Goal: Information Seeking & Learning: Learn about a topic

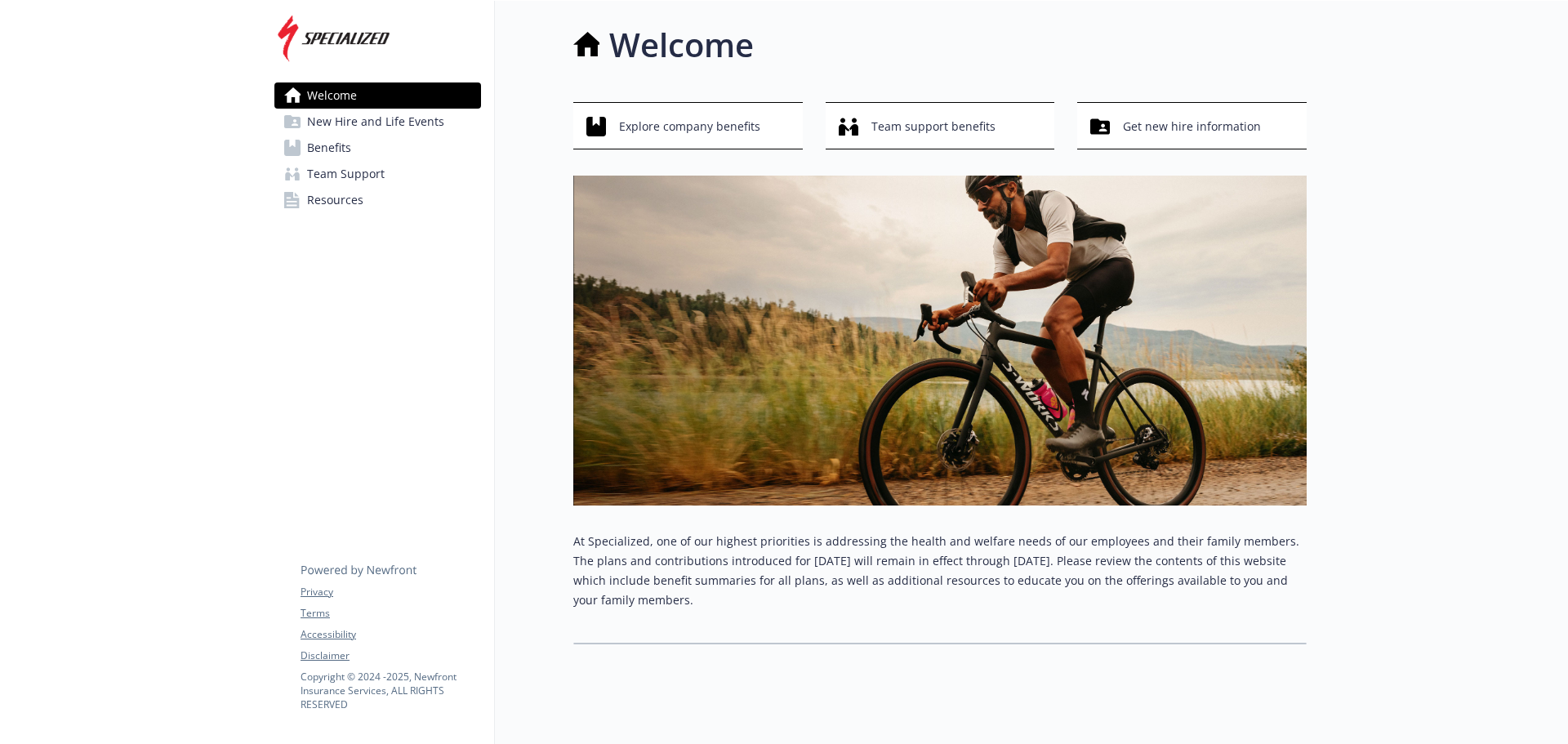
click at [332, 152] on span "Benefits" at bounding box center [328, 148] width 44 height 26
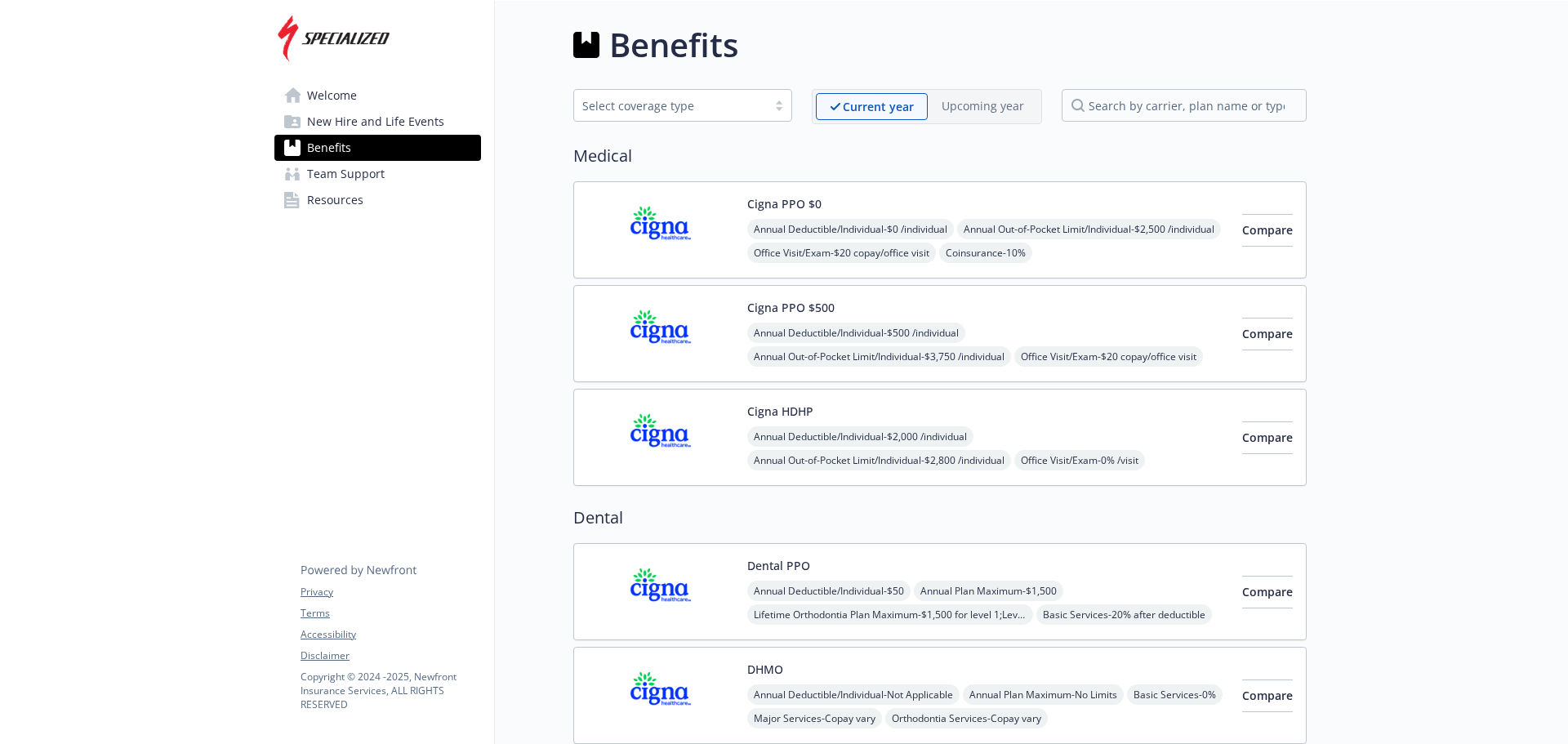
click at [812, 327] on span "Annual Deductible/Individual - $500 /individual" at bounding box center [856, 333] width 218 height 21
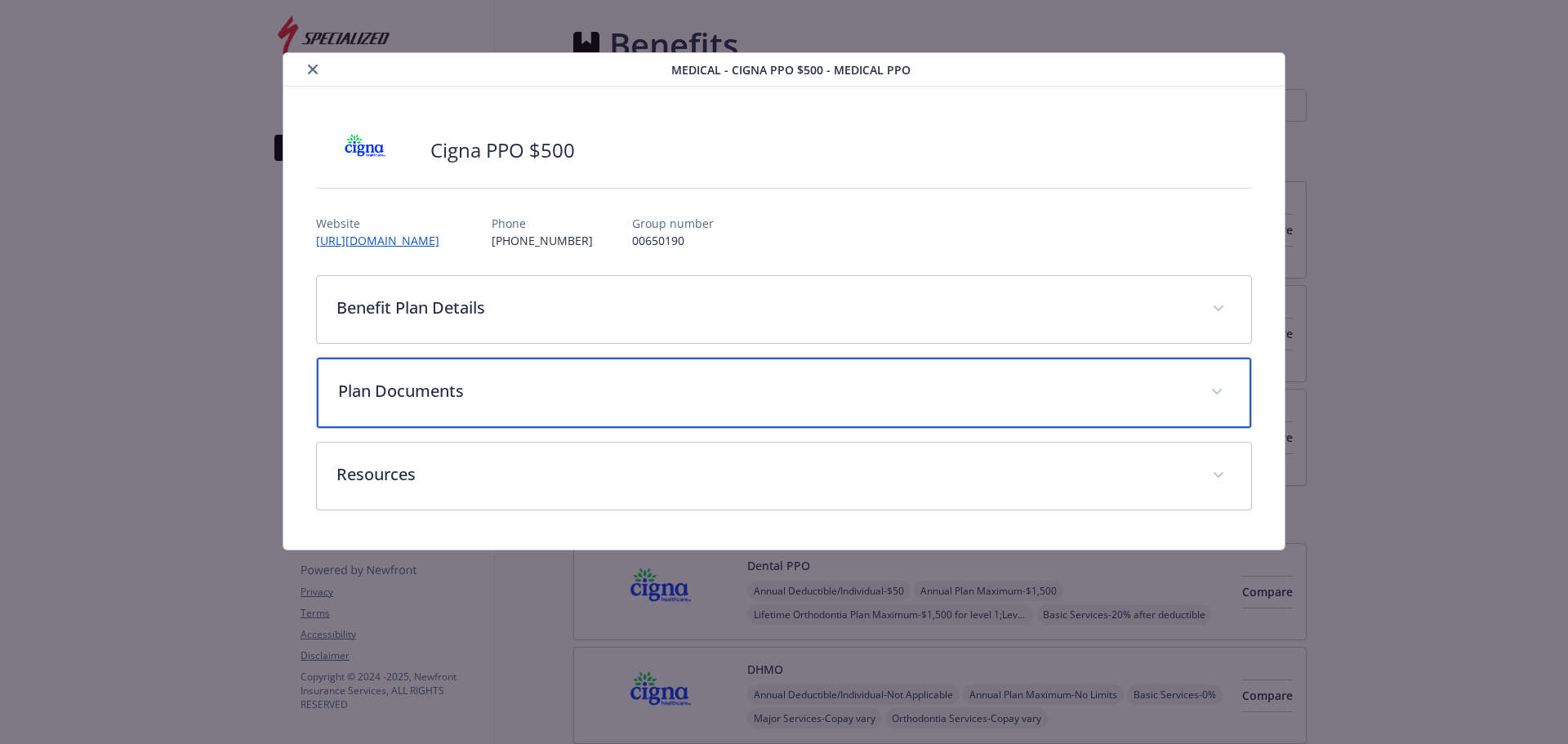
click at [751, 394] on p "Plan Documents" at bounding box center [764, 391] width 853 height 25
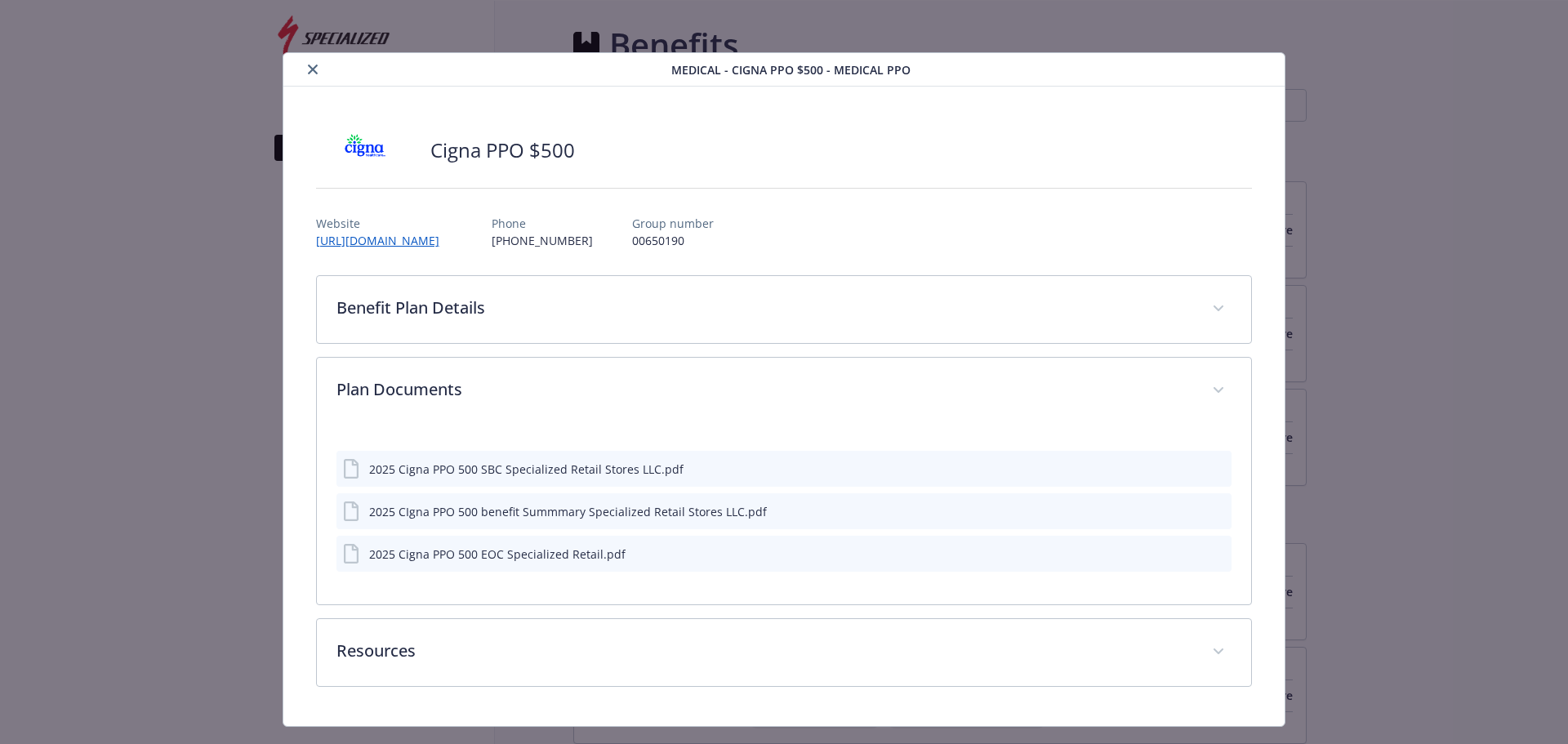
click at [1209, 509] on icon "preview file" at bounding box center [1216, 510] width 15 height 11
click at [308, 70] on icon "close" at bounding box center [312, 69] width 9 height 9
